Goal: Navigation & Orientation: Find specific page/section

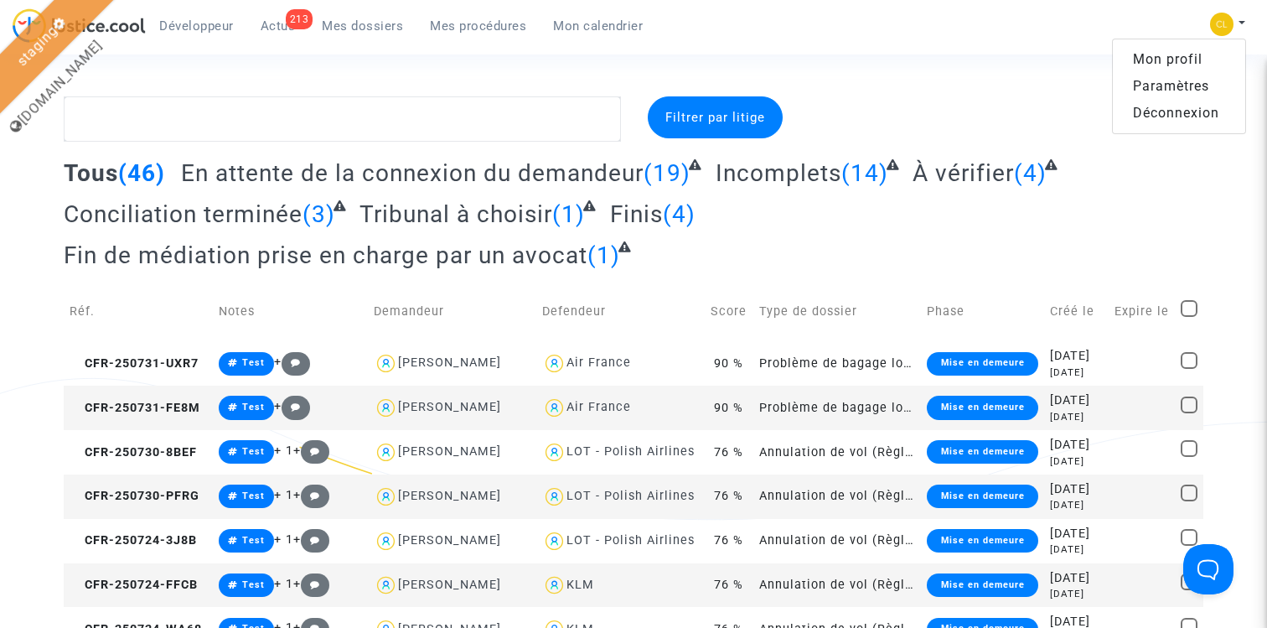
click at [1182, 77] on link "Paramètres" at bounding box center [1179, 86] width 132 height 27
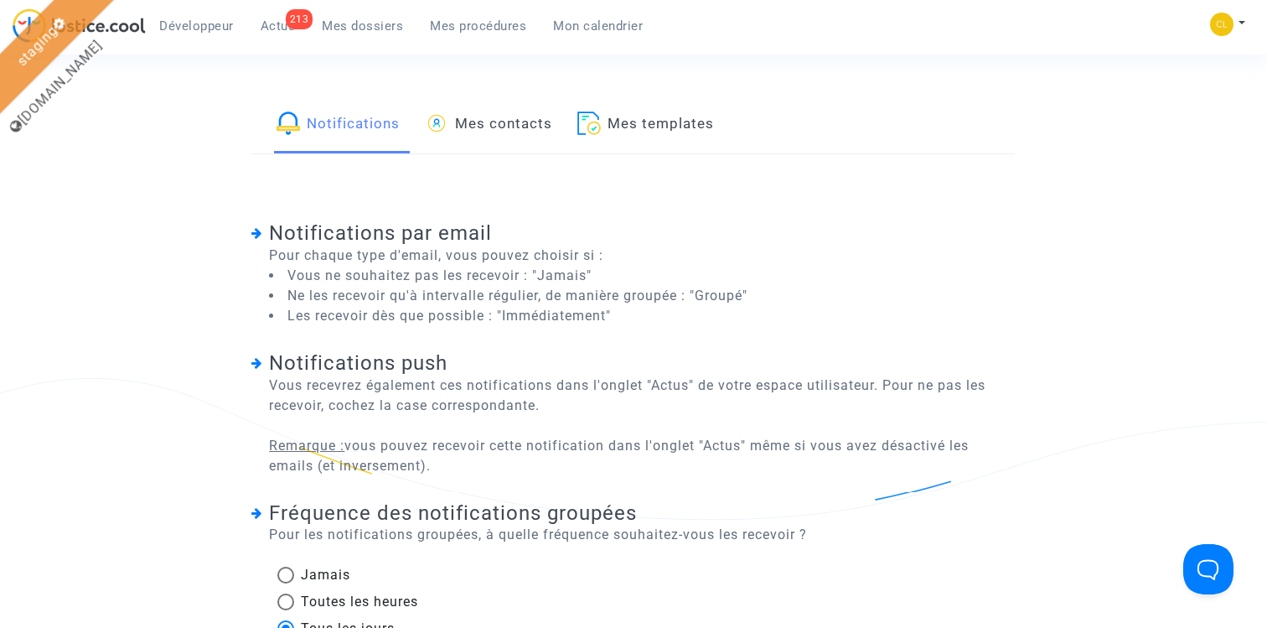
click at [508, 120] on link "Mes contacts" at bounding box center [488, 124] width 127 height 57
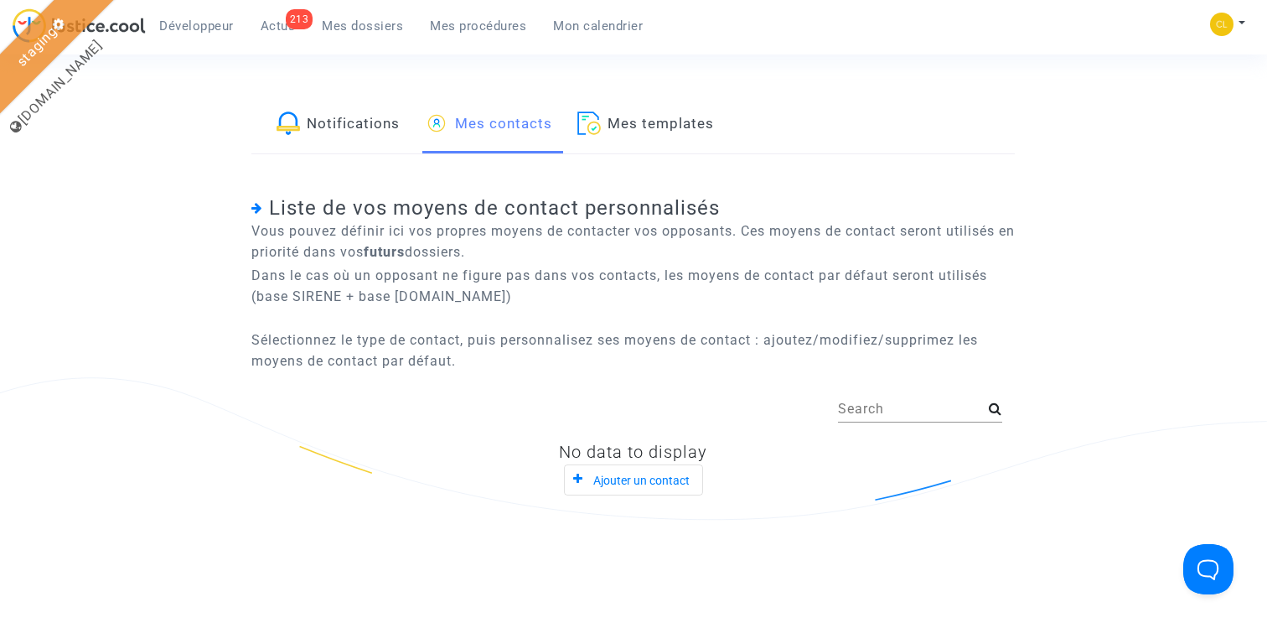
click at [710, 116] on link "Mes templates" at bounding box center [645, 124] width 137 height 57
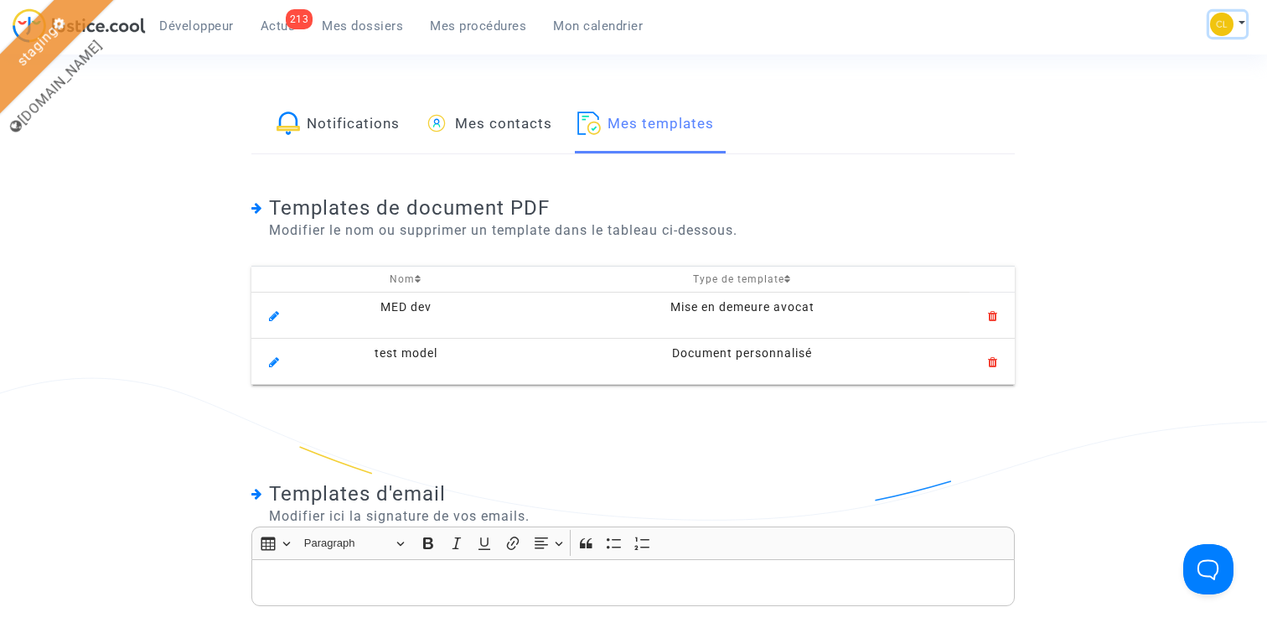
click at [1233, 17] on button at bounding box center [1227, 24] width 37 height 25
click at [1173, 60] on link "Mon profil" at bounding box center [1179, 59] width 132 height 27
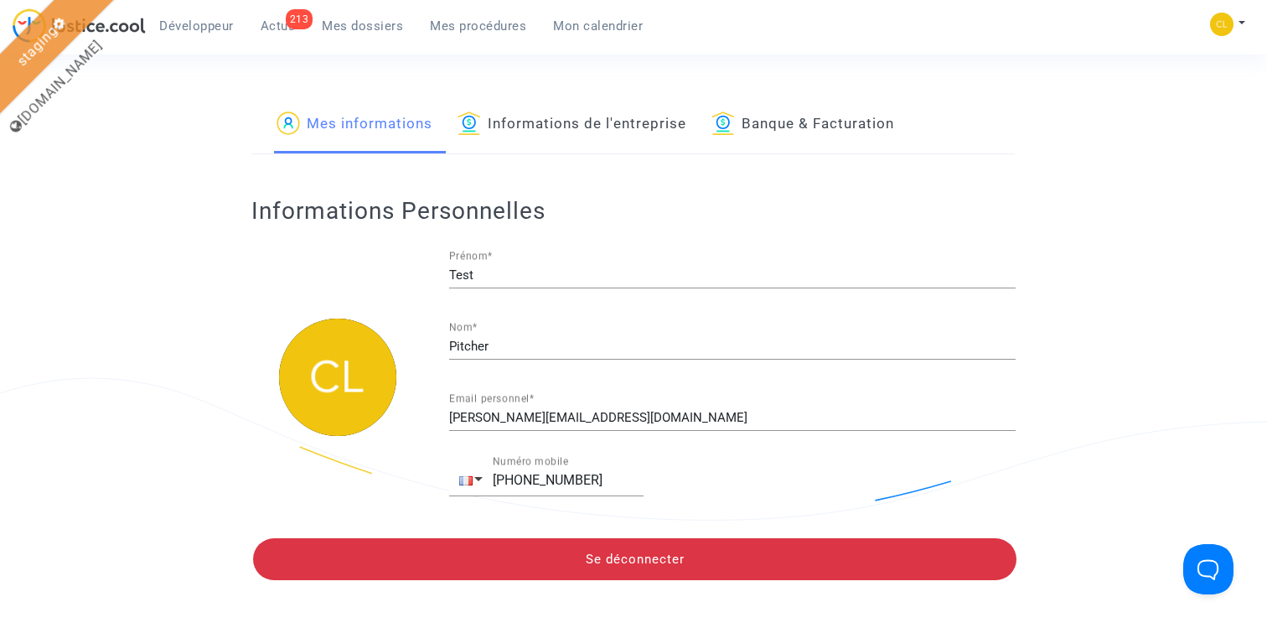
click at [541, 122] on link "Informations de l'entreprise" at bounding box center [572, 124] width 229 height 57
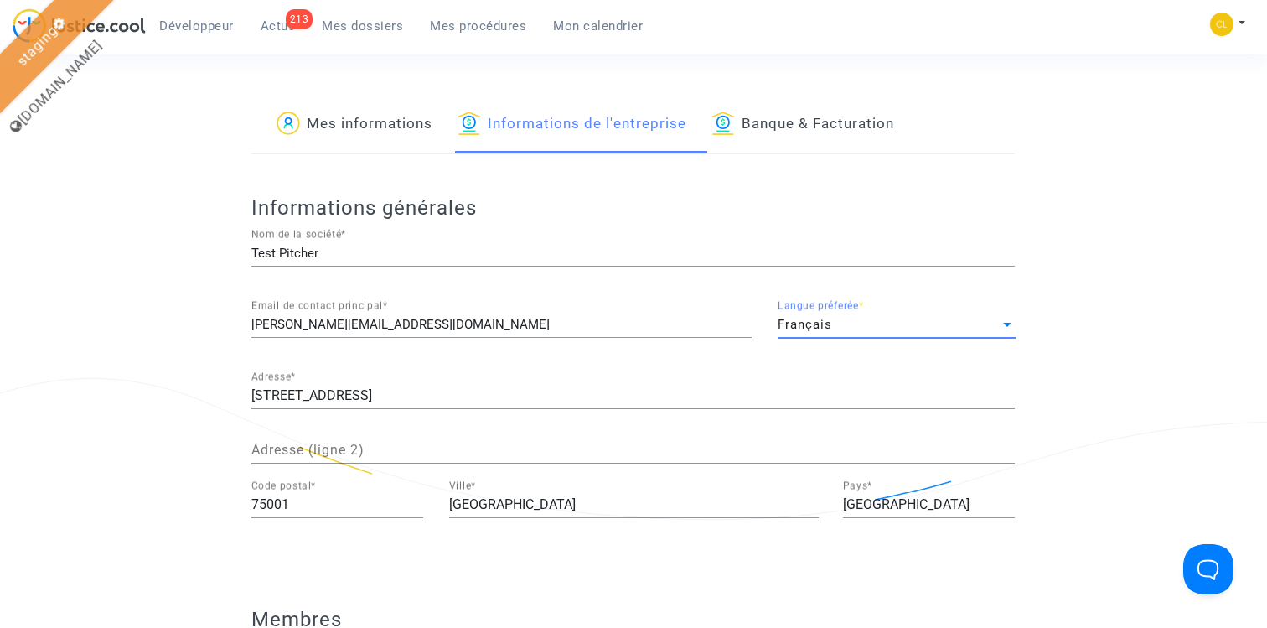
click at [846, 320] on div "Français" at bounding box center [889, 325] width 223 height 14
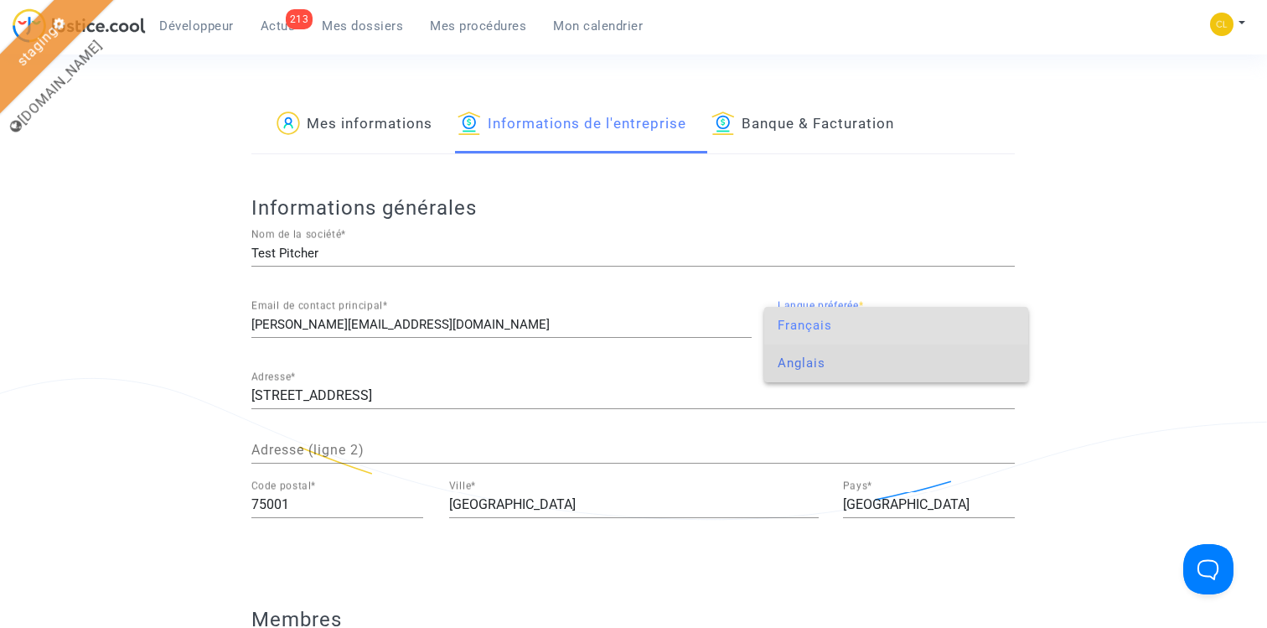
click at [812, 361] on span "Anglais" at bounding box center [897, 363] width 238 height 38
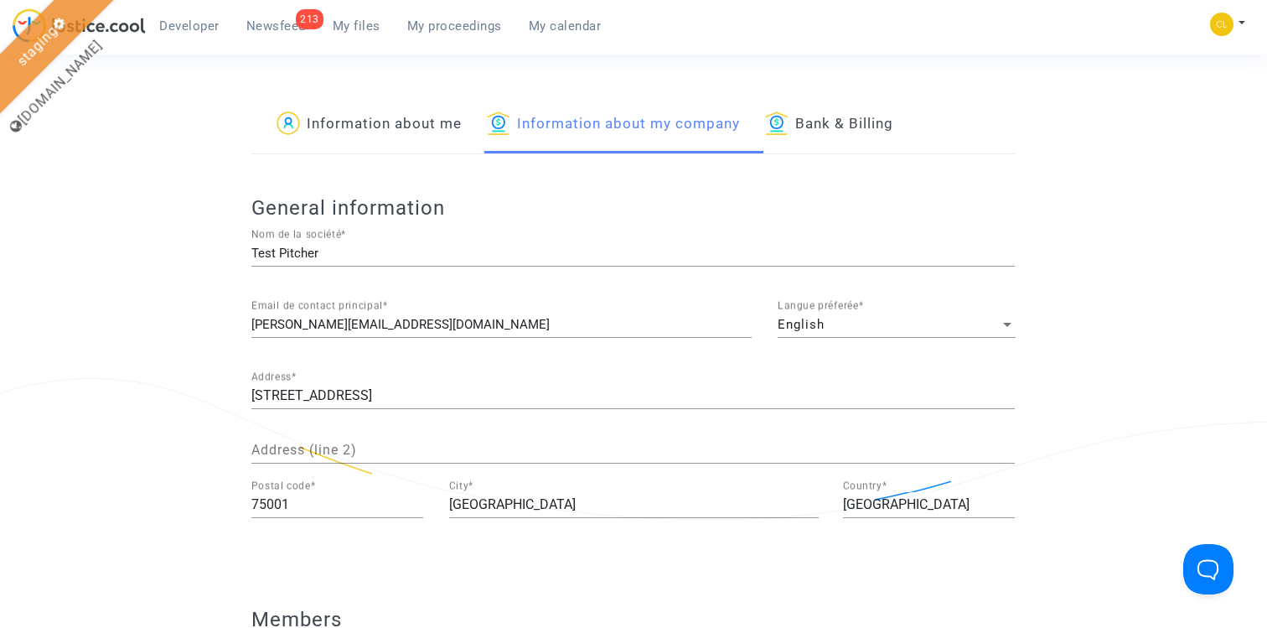
click at [278, 25] on span "Newsfeed" at bounding box center [275, 25] width 59 height 15
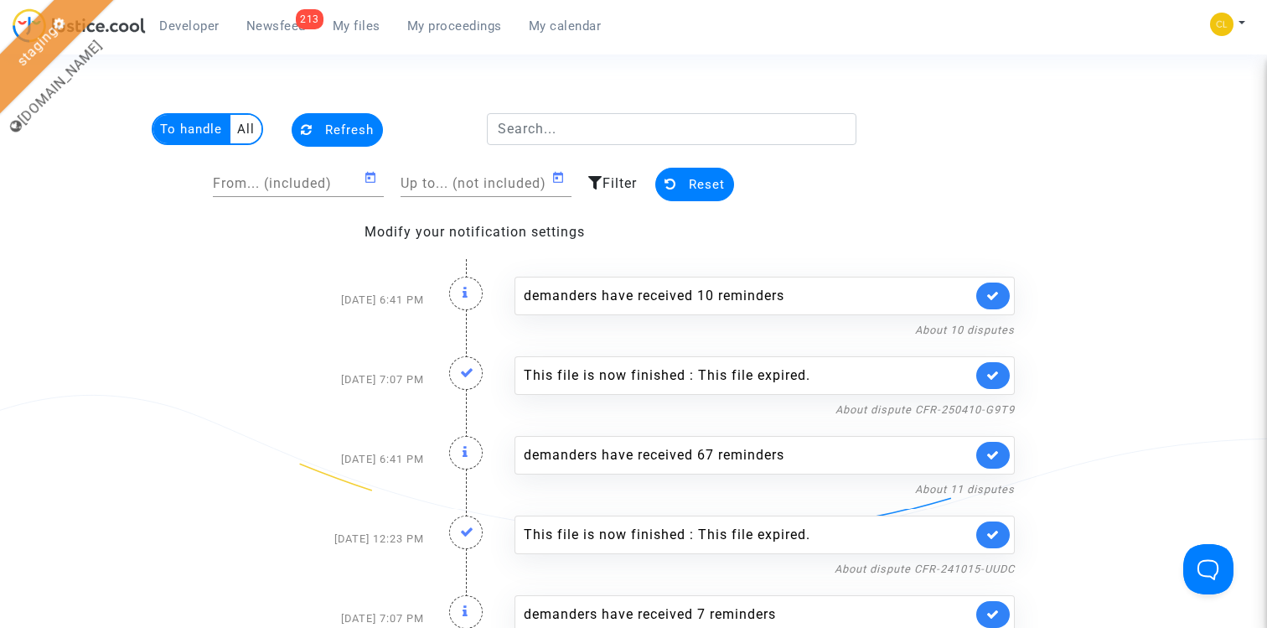
click at [369, 25] on span "My files" at bounding box center [357, 25] width 48 height 15
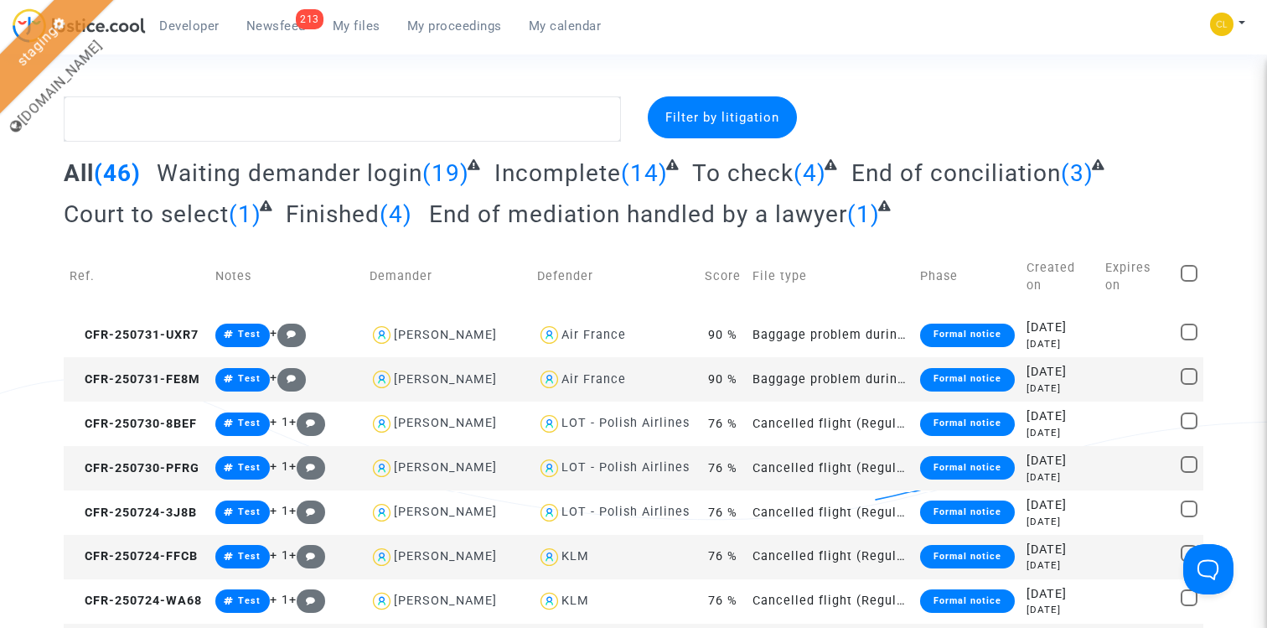
click at [451, 36] on link "My proceedings" at bounding box center [455, 25] width 122 height 25
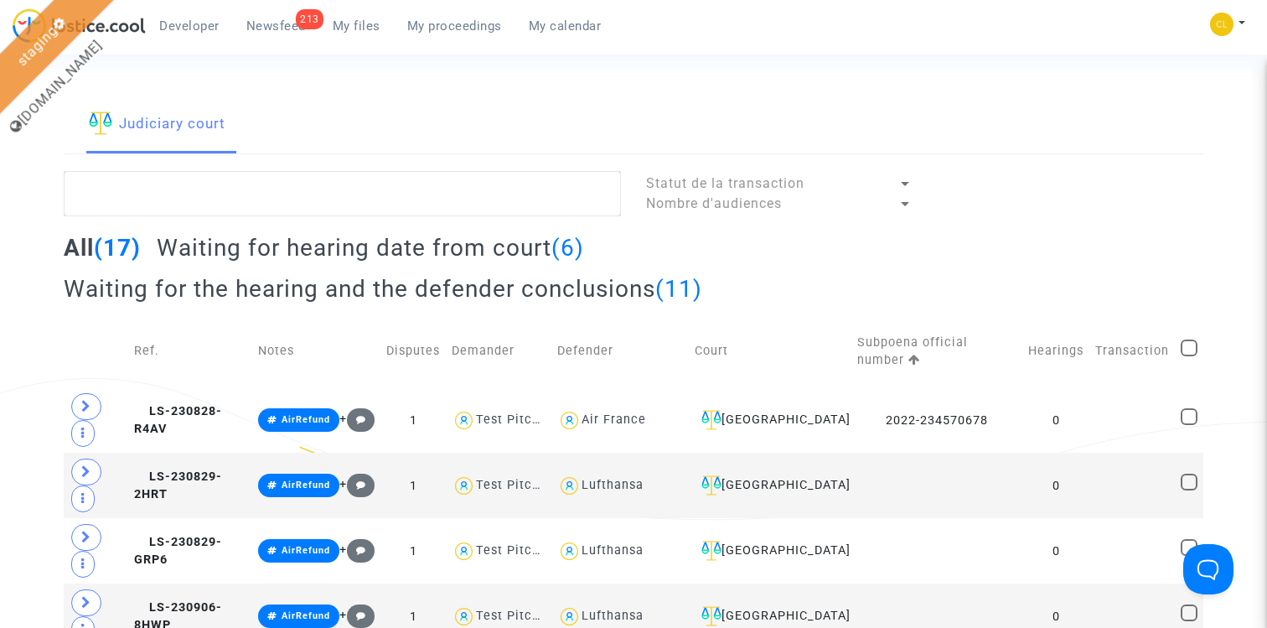
click at [289, 284] on h2 "Waiting for the hearing and the defender conclusions (11)" at bounding box center [383, 288] width 639 height 29
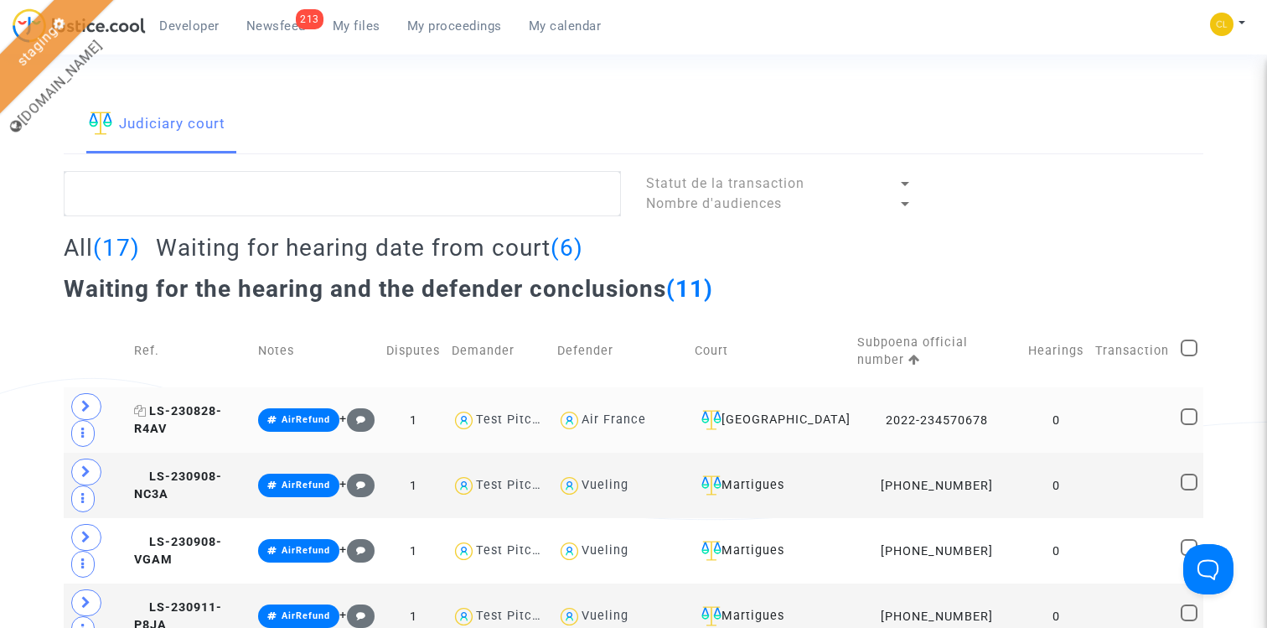
click at [194, 408] on span "LS-230828-R4AV" at bounding box center [178, 420] width 88 height 33
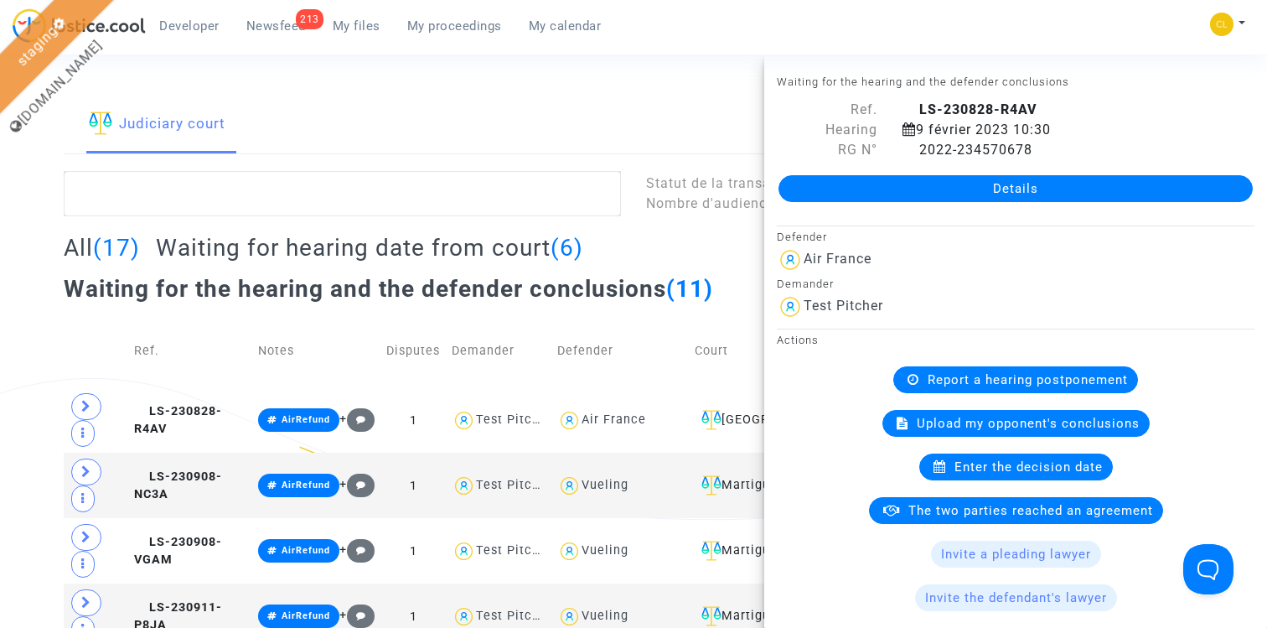
click at [577, 114] on div "Judiciary court" at bounding box center [634, 125] width 1141 height 58
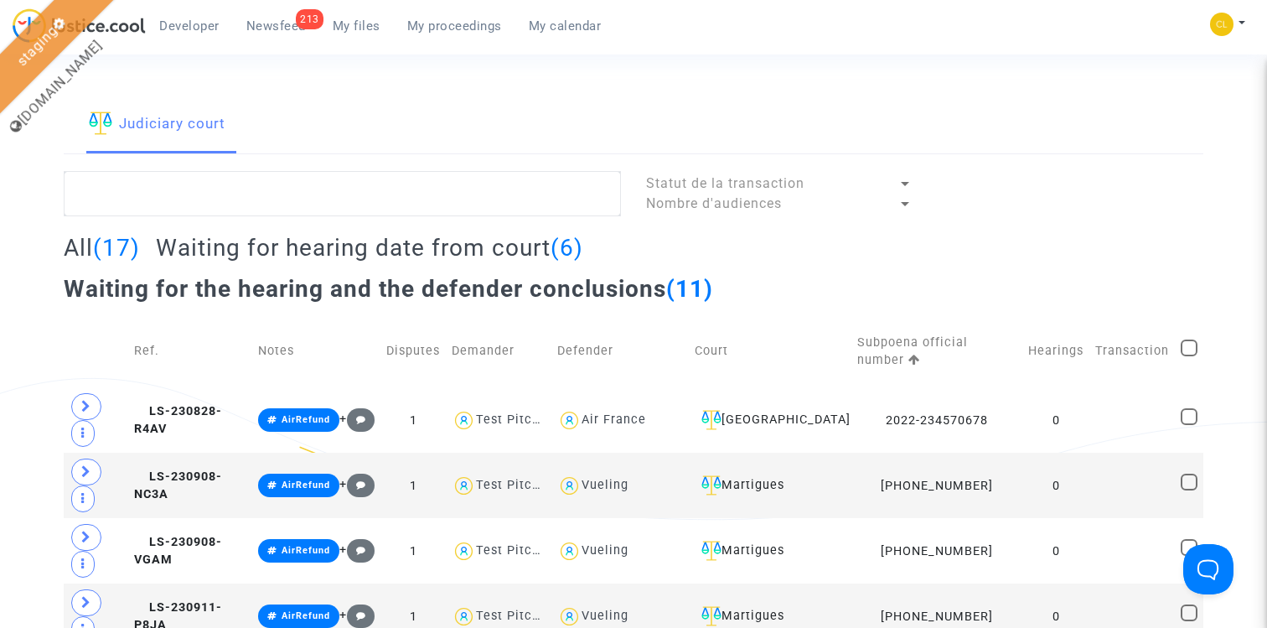
click at [368, 20] on span "My files" at bounding box center [357, 25] width 48 height 15
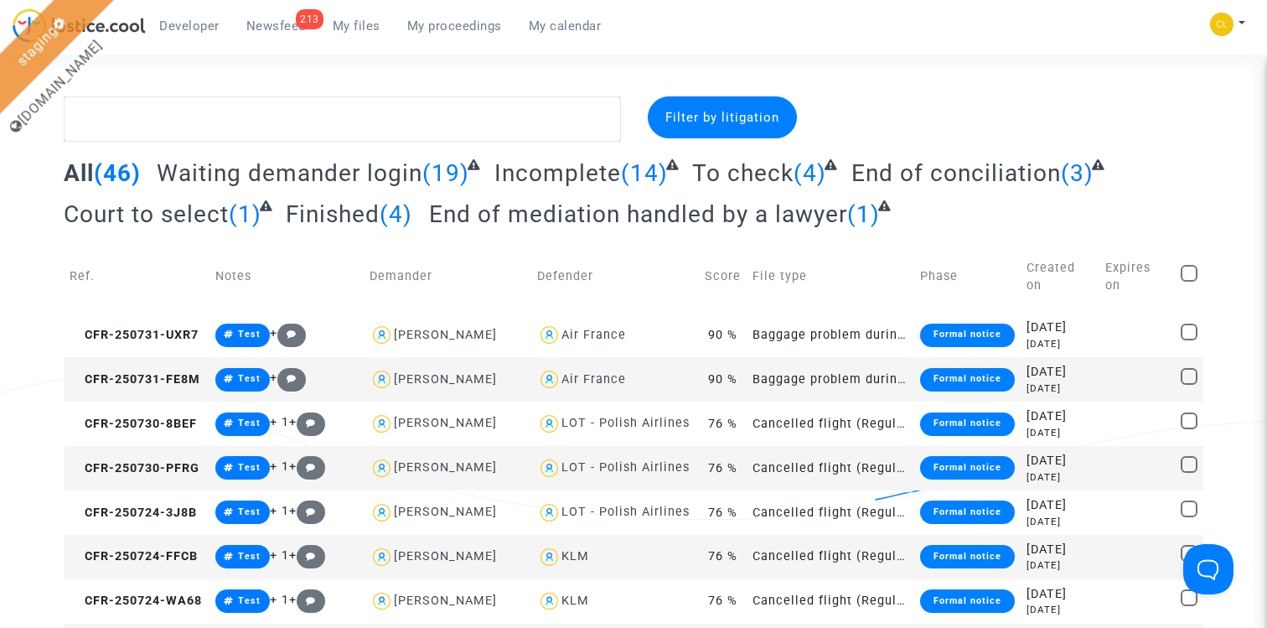
click at [576, 13] on ul "Developer 213 Newsfeed My files My proceedings My calendar" at bounding box center [380, 23] width 468 height 30
click at [575, 23] on span "My calendar" at bounding box center [565, 25] width 73 height 15
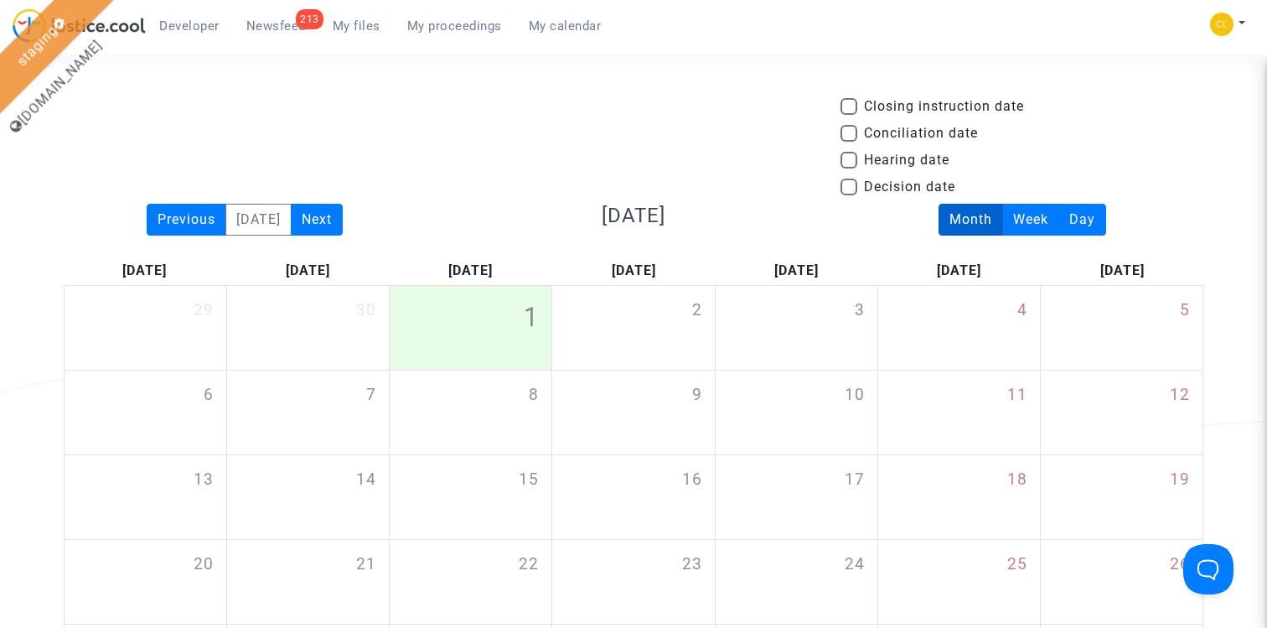
click at [344, 21] on span "My files" at bounding box center [357, 25] width 48 height 15
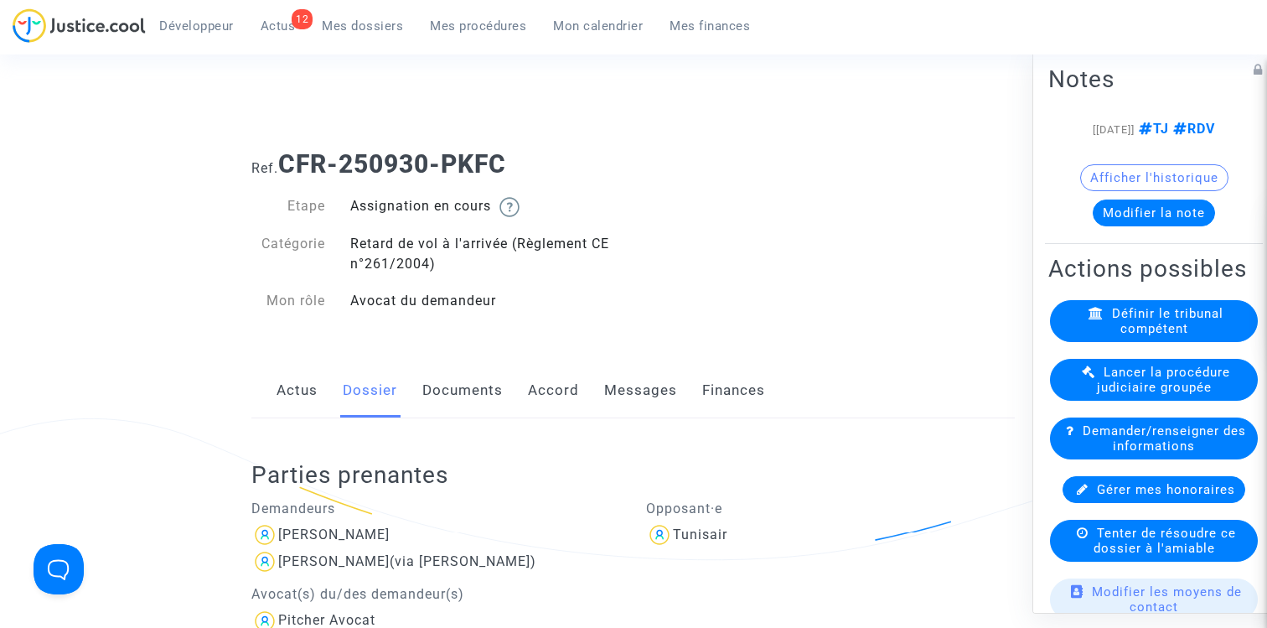
click at [367, 23] on span "Mes dossiers" at bounding box center [362, 25] width 81 height 15
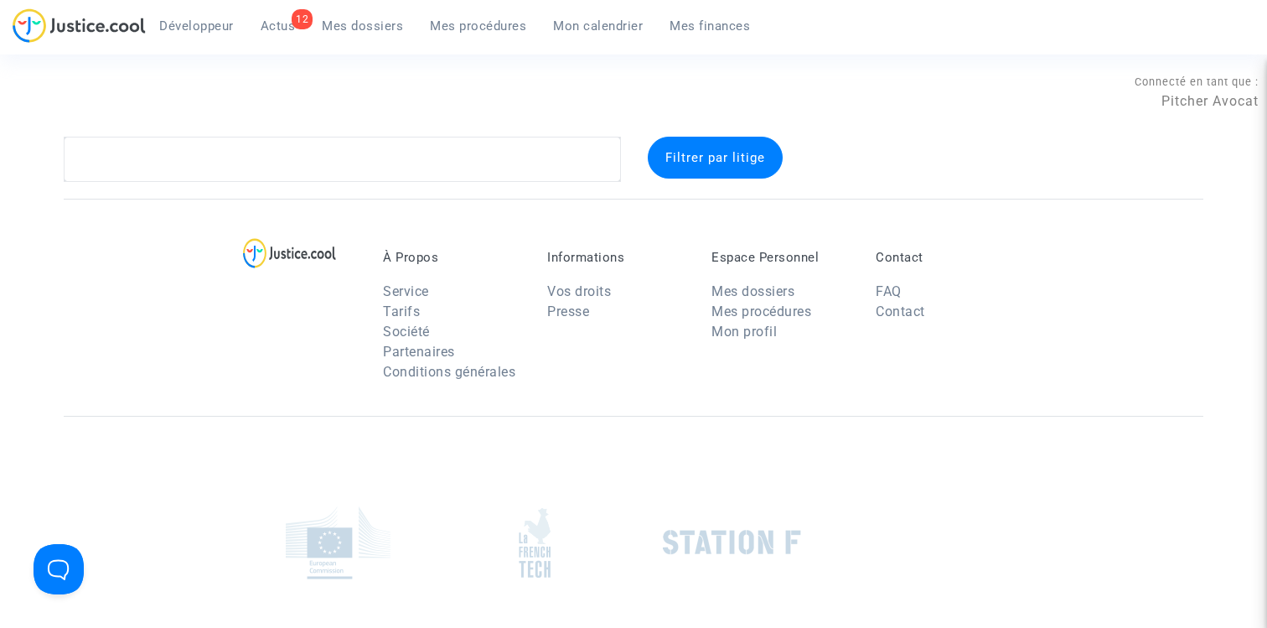
click at [382, 24] on span "Mes dossiers" at bounding box center [362, 25] width 81 height 15
